Goal: Register for event/course

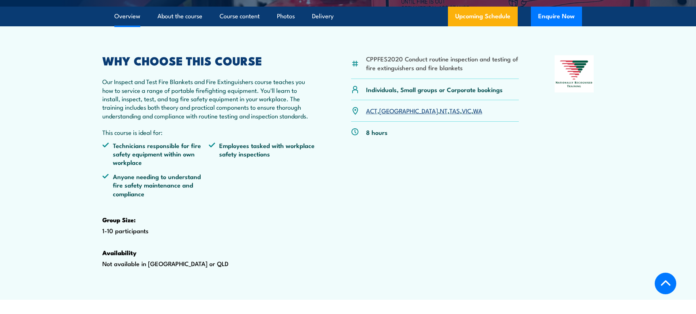
scroll to position [183, 0]
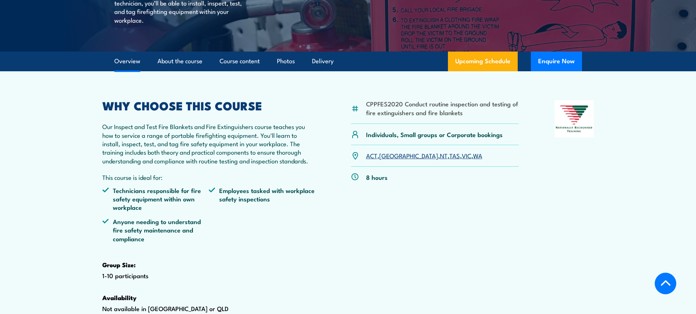
click at [387, 160] on link "[GEOGRAPHIC_DATA]" at bounding box center [408, 155] width 59 height 9
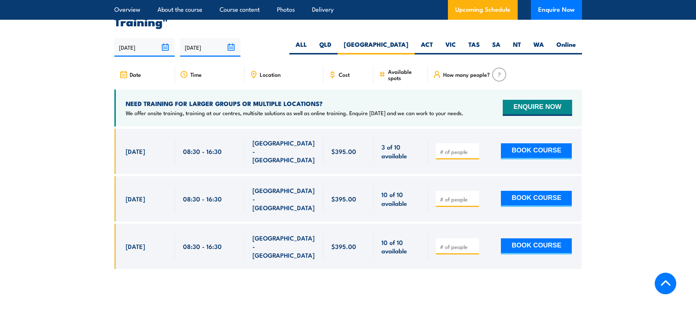
scroll to position [1321, 0]
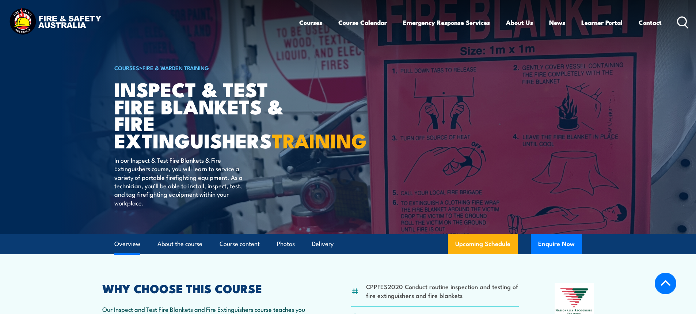
scroll to position [183, 0]
